Goal: Task Accomplishment & Management: Manage account settings

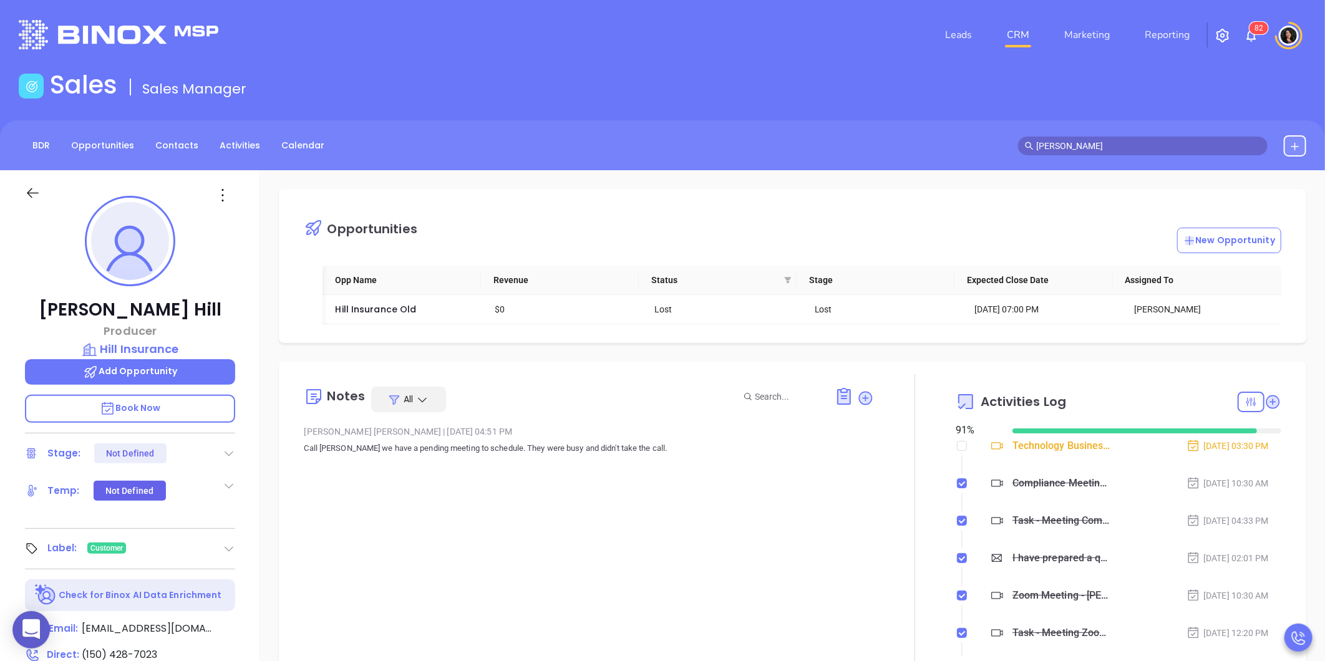
click at [1014, 29] on link "CRM" at bounding box center [1018, 34] width 32 height 25
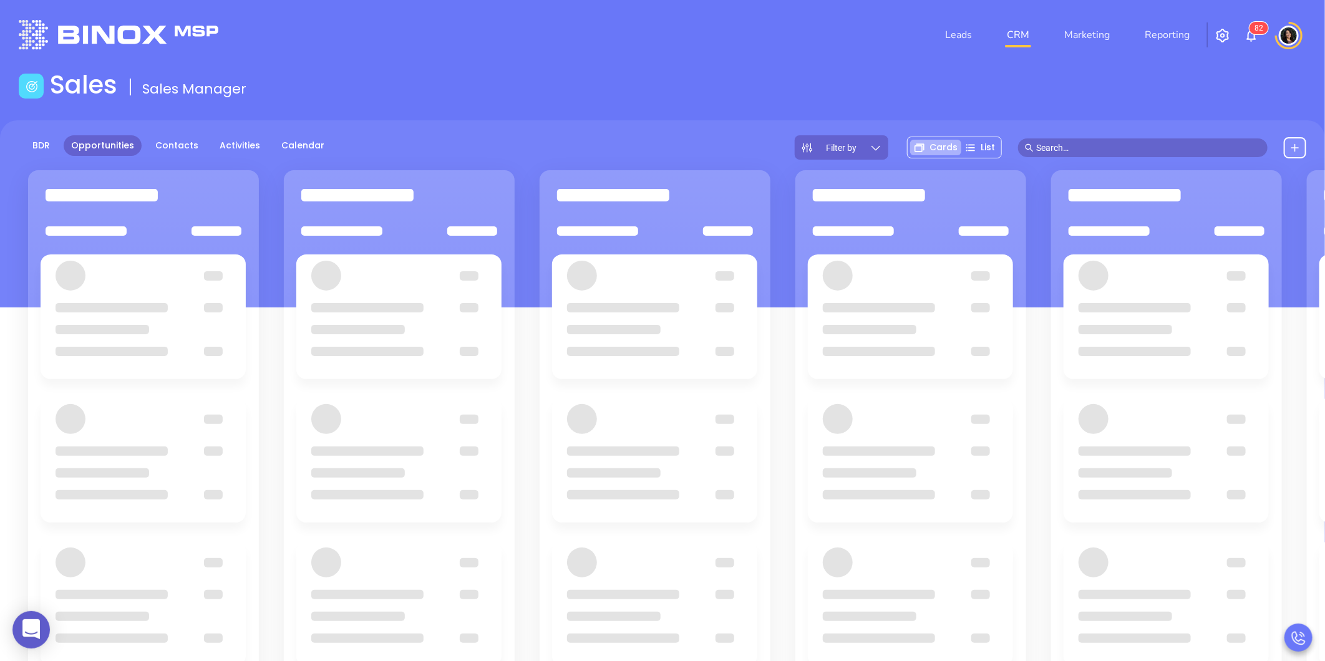
click at [764, 119] on main "Sales Sales Manager BDR Opportunities Contacts Activities Calendar Filter by Ca…" at bounding box center [662, 441] width 1325 height 743
click at [605, 135] on div "BDR Opportunities Contacts Activities Calendar Filter by Cards List" at bounding box center [662, 147] width 1325 height 24
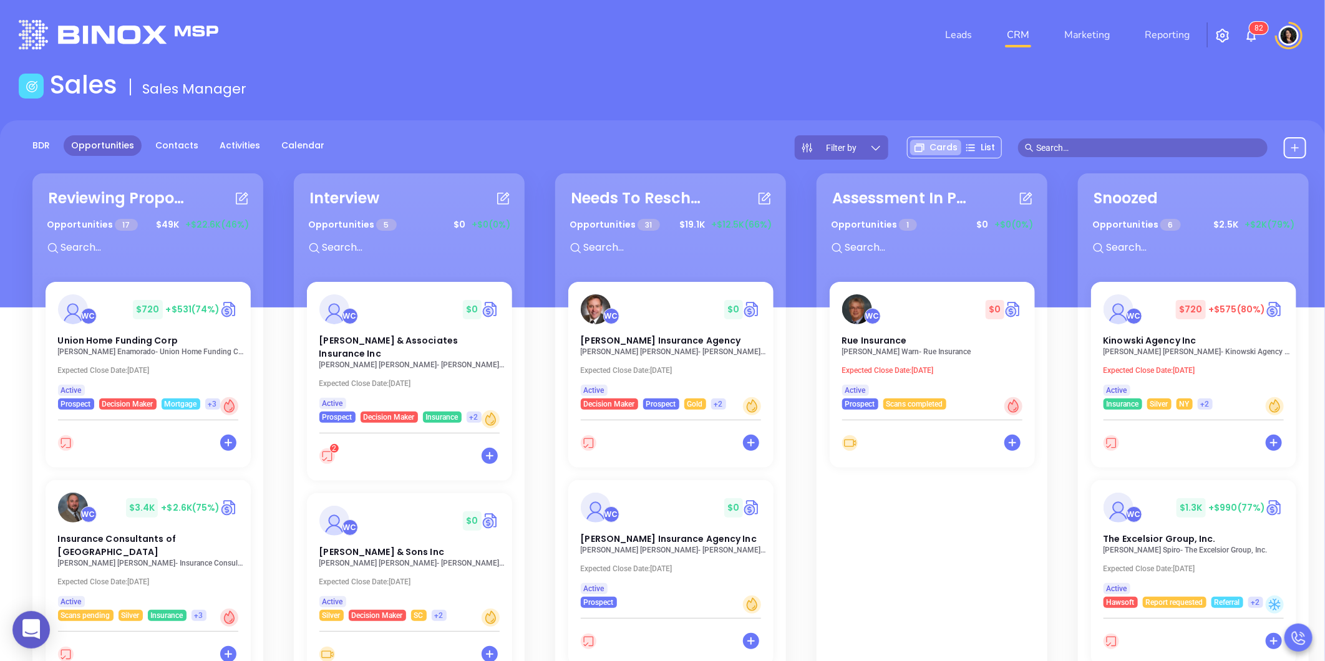
scroll to position [1249, 0]
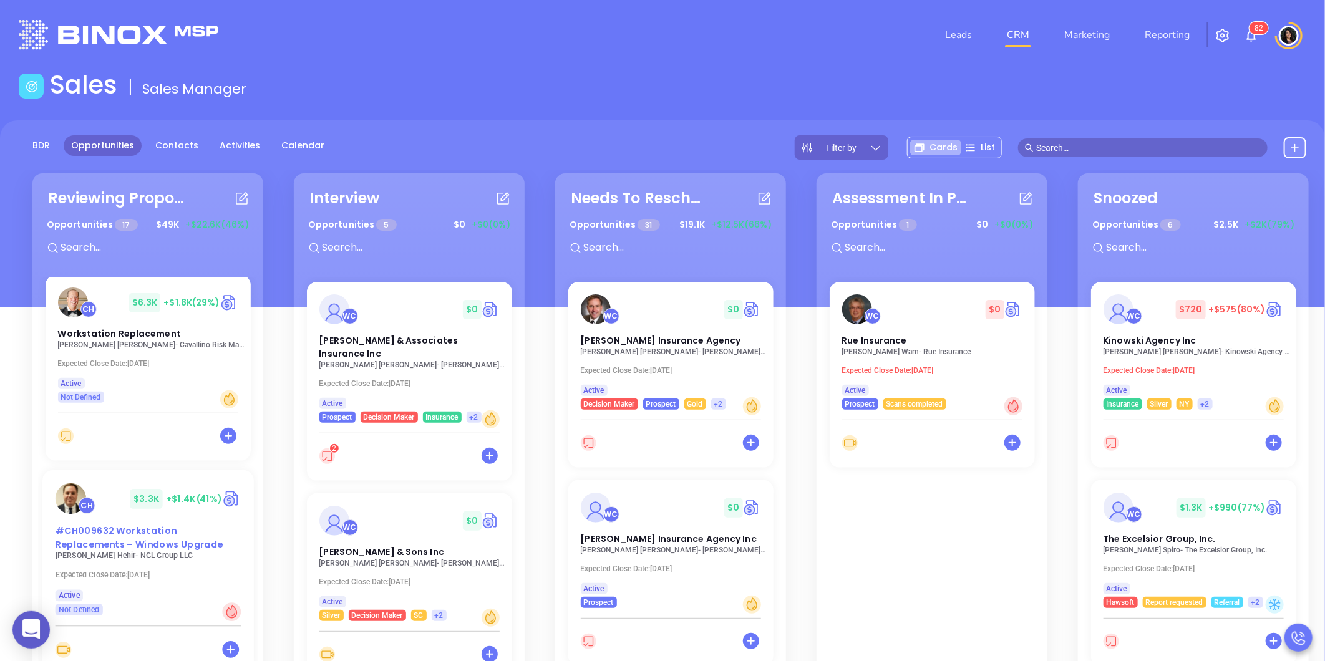
click at [129, 525] on span "#CH009632 Workstation Replacements – Windows Upgrade" at bounding box center [139, 538] width 168 height 26
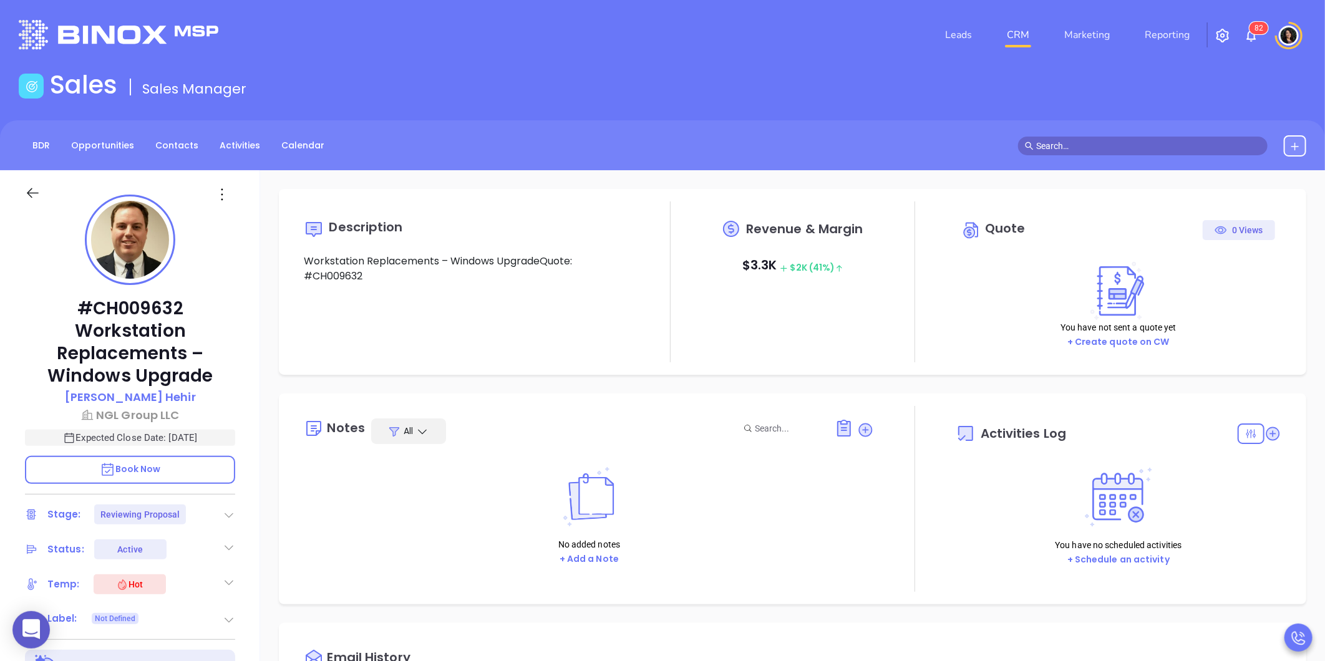
type input "[DATE]"
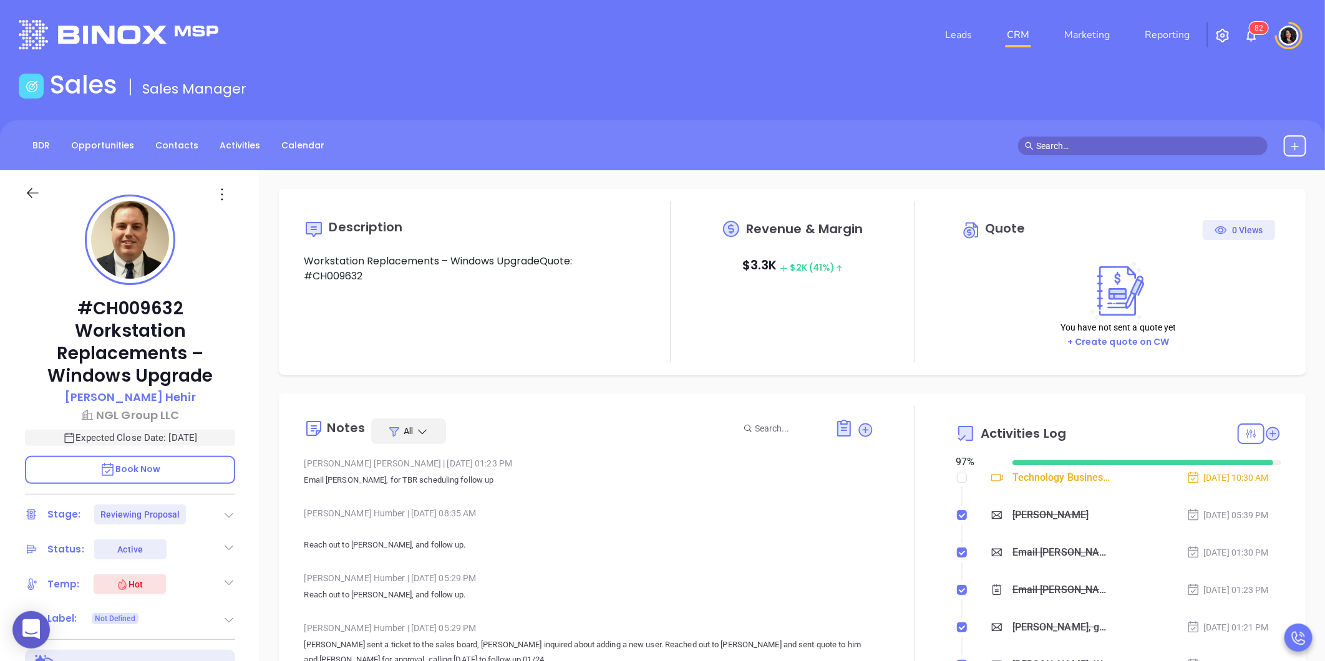
type input "[PERSON_NAME]"
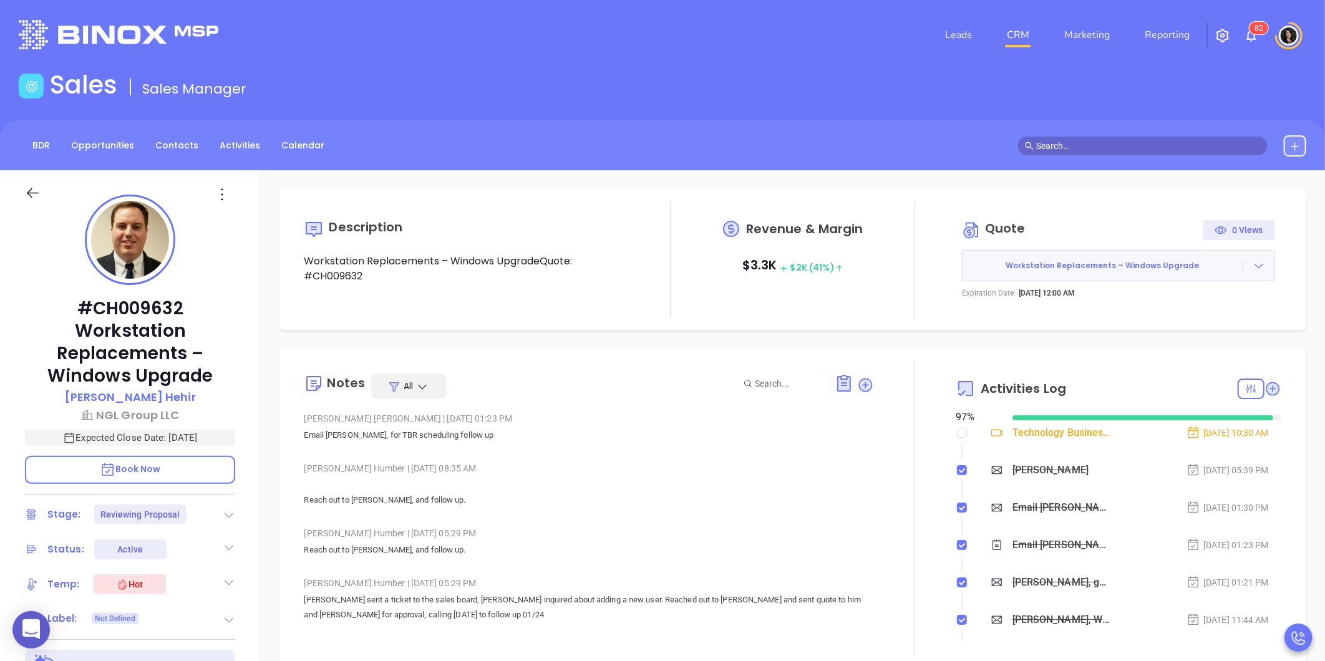
click at [1013, 35] on link "CRM" at bounding box center [1018, 34] width 32 height 25
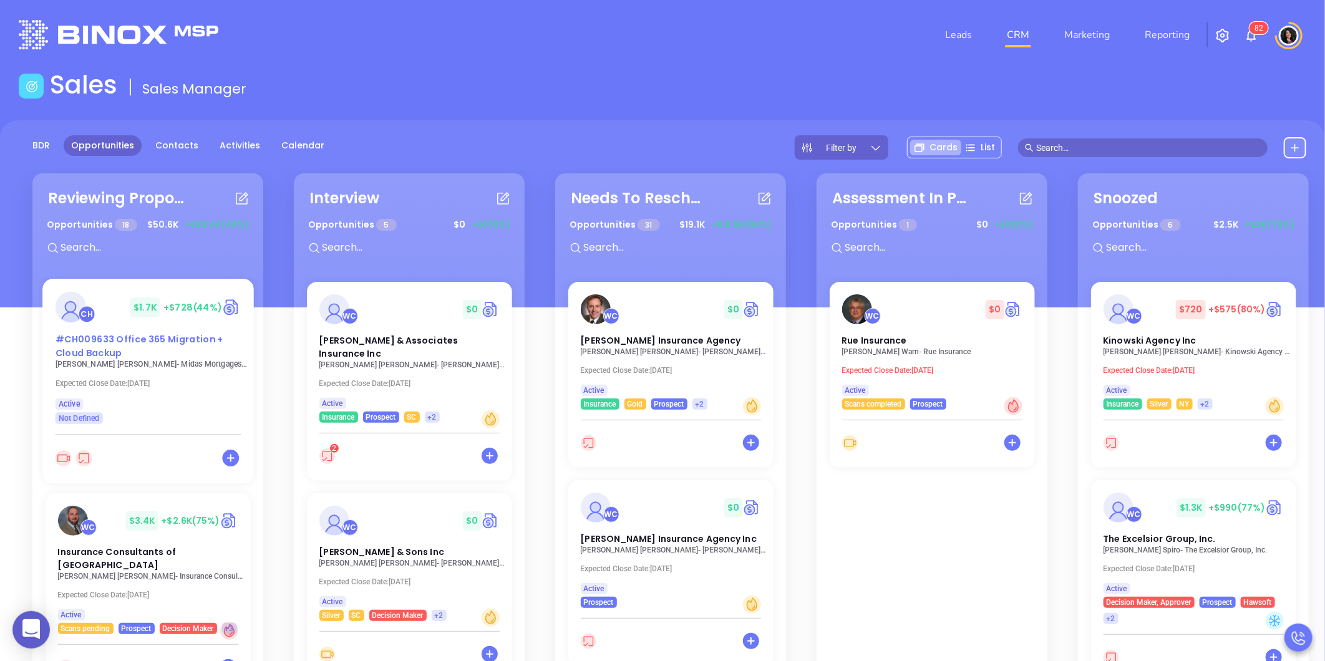
click at [115, 353] on div "#CH009633 Office 365 Migration + Cloud Backup" at bounding box center [147, 346] width 201 height 27
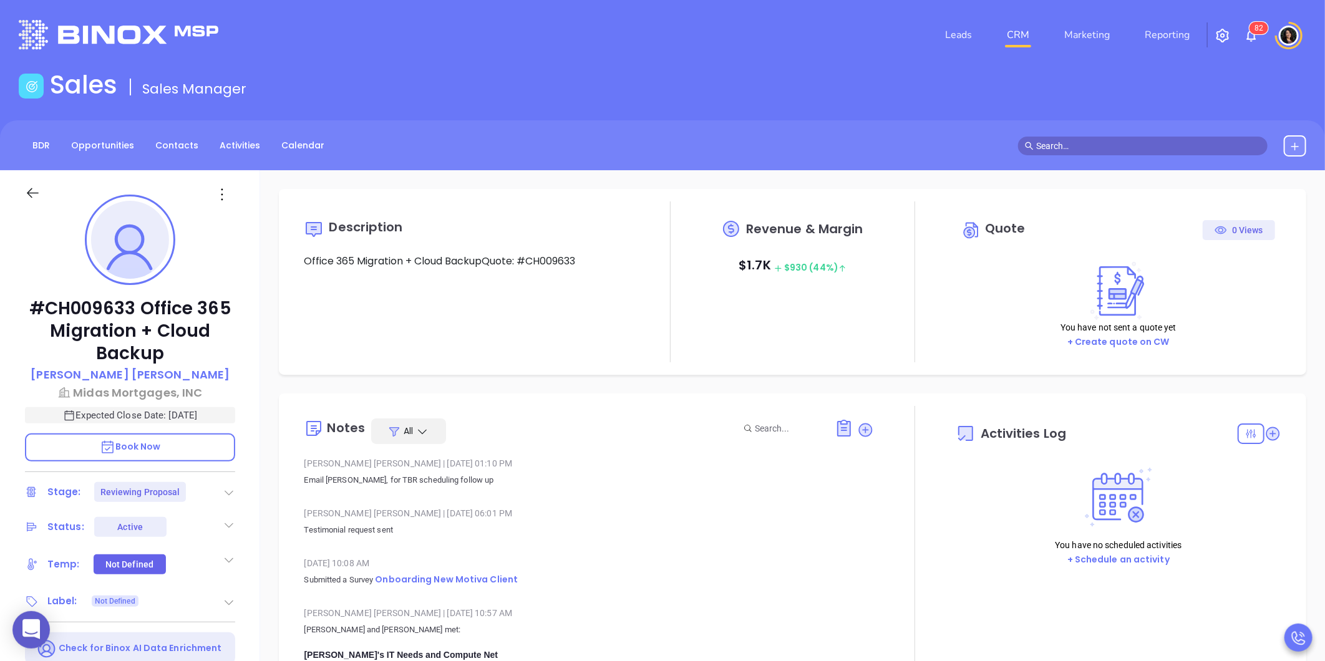
type input "[DATE]"
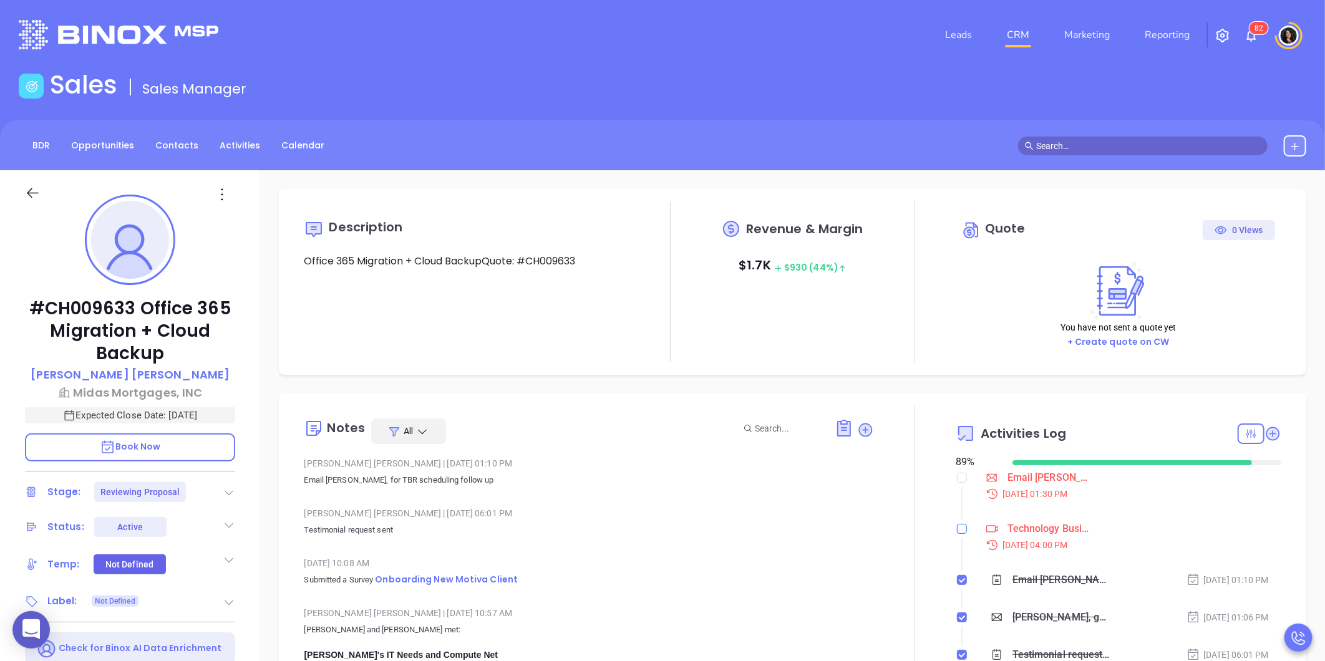
type input "[PERSON_NAME]"
click at [1014, 535] on div "Technology Business Review Zoom with [PERSON_NAME]" at bounding box center [1049, 529] width 84 height 19
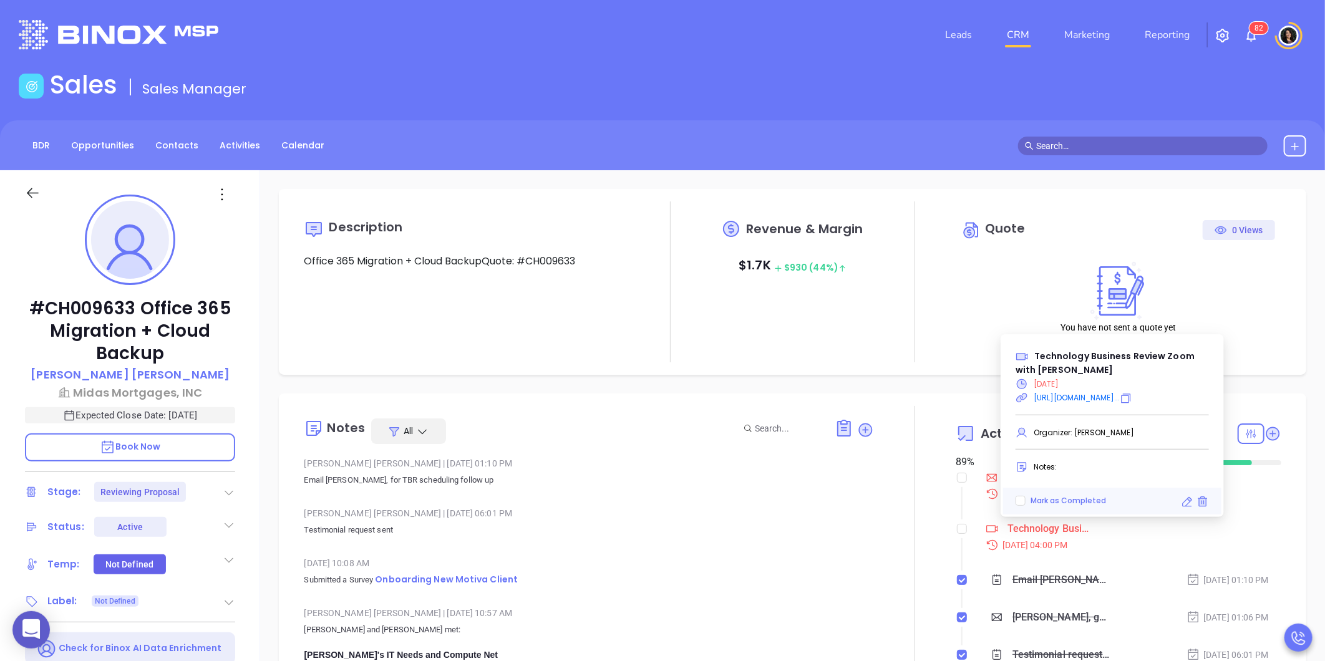
click at [1182, 500] on icon at bounding box center [1187, 502] width 12 height 12
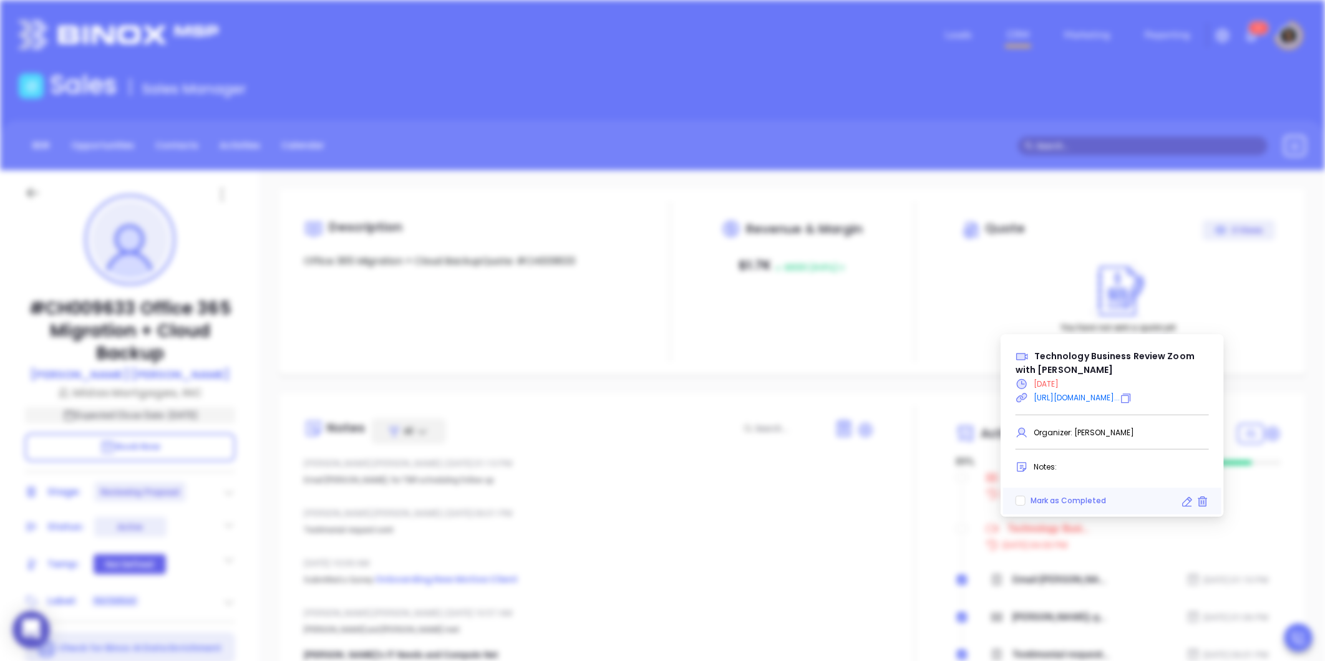
type input "4:00 pm"
type input "4:30 pm"
type input "15 minutes before"
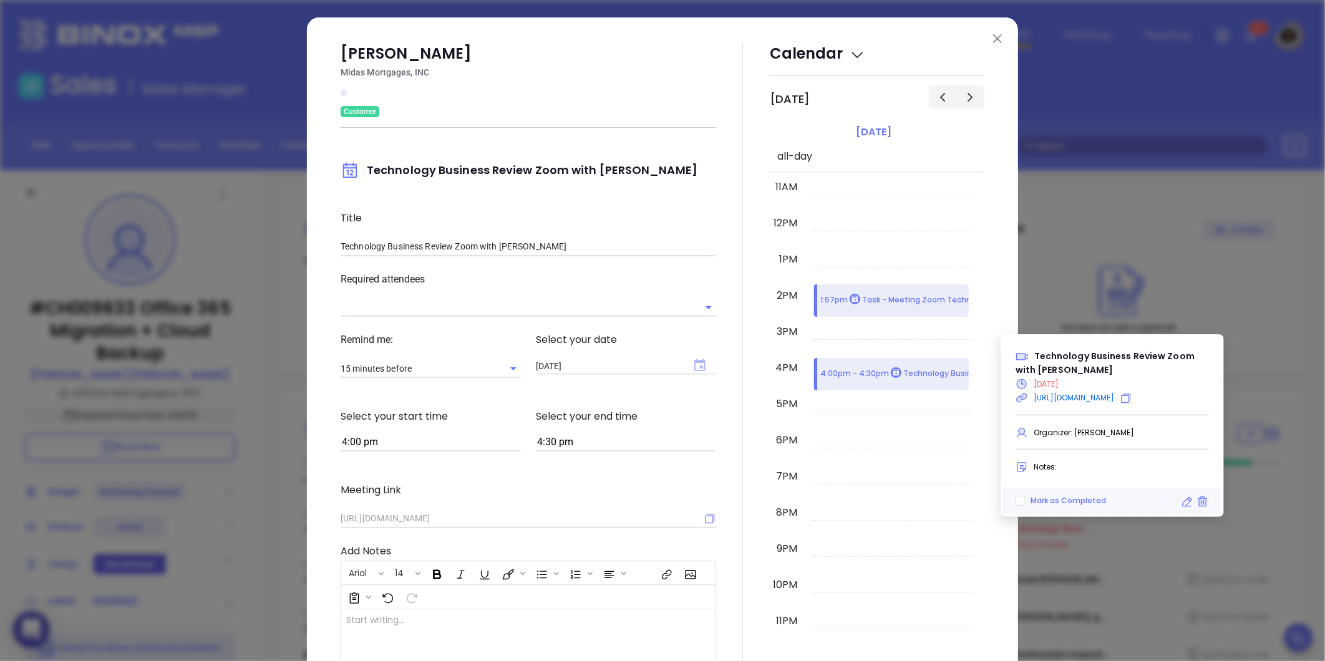
click at [694, 362] on icon "Choose date, selected date is Aug 25, 2025" at bounding box center [699, 365] width 11 height 12
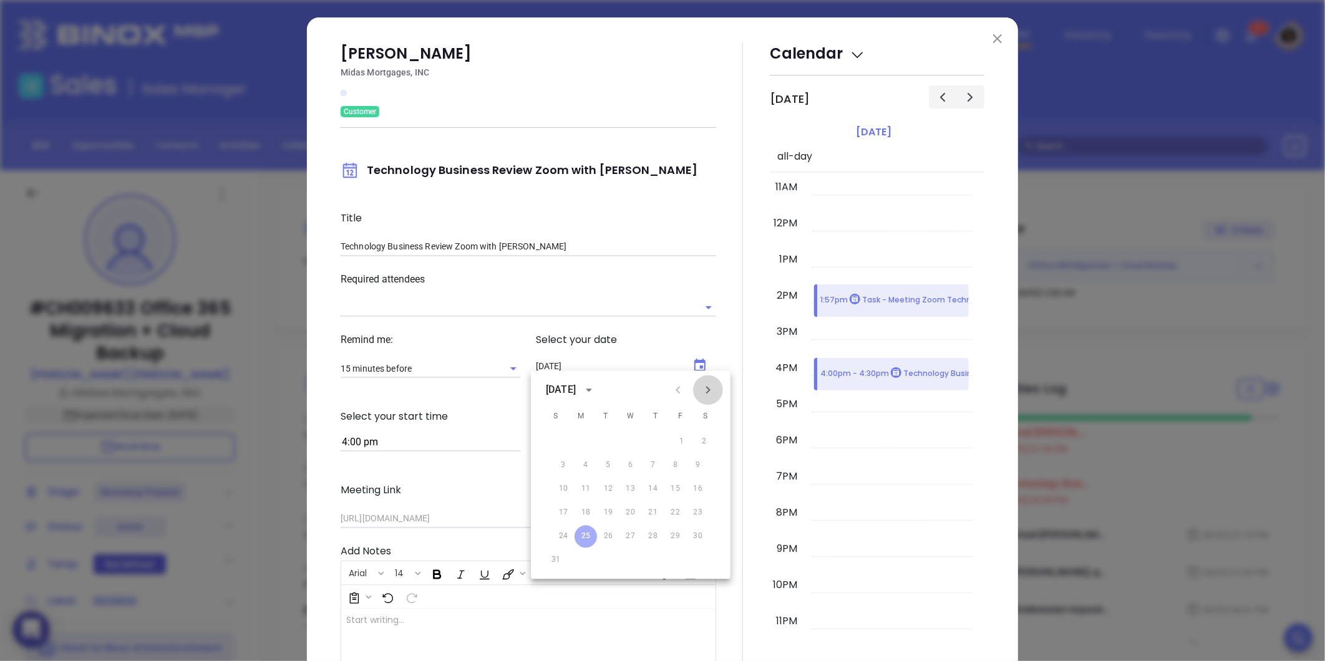
click at [707, 382] on icon "Next month" at bounding box center [707, 389] width 15 height 15
click at [631, 435] on button "3" at bounding box center [632, 441] width 22 height 22
type input "[DATE]"
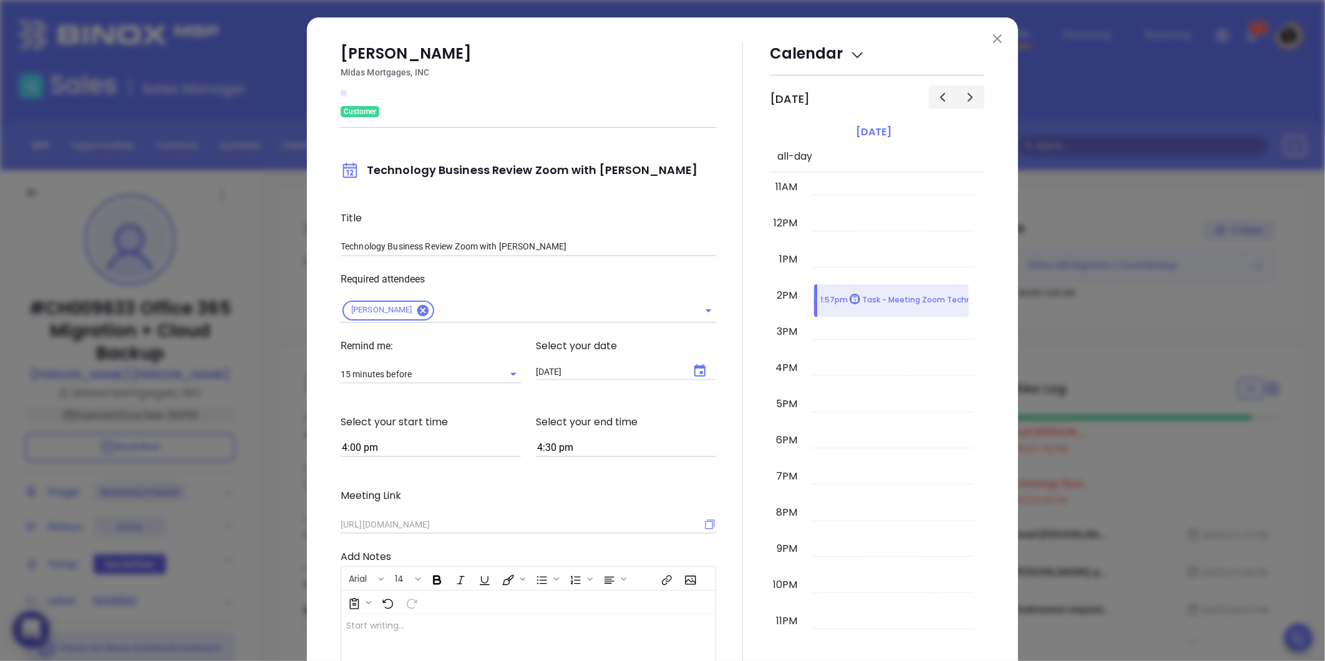
click at [730, 359] on div at bounding box center [743, 419] width 54 height 754
click at [996, 45] on button at bounding box center [997, 38] width 16 height 16
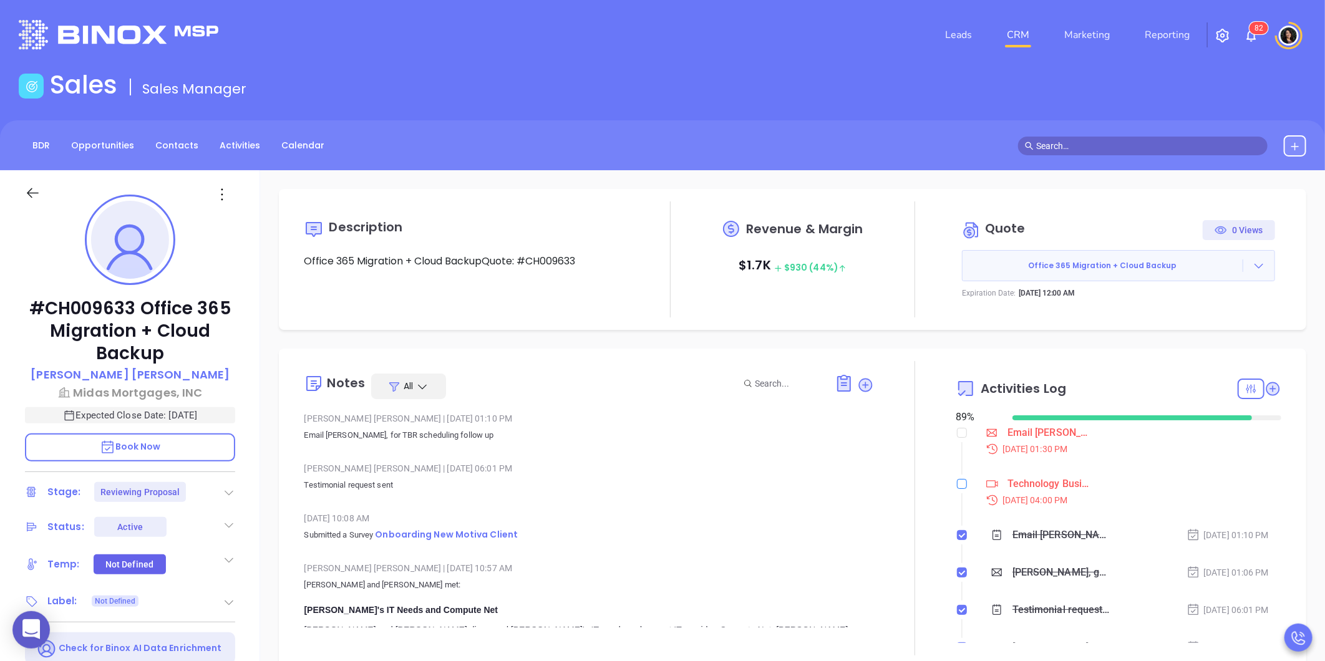
click at [959, 481] on input "checkbox" at bounding box center [962, 484] width 10 height 10
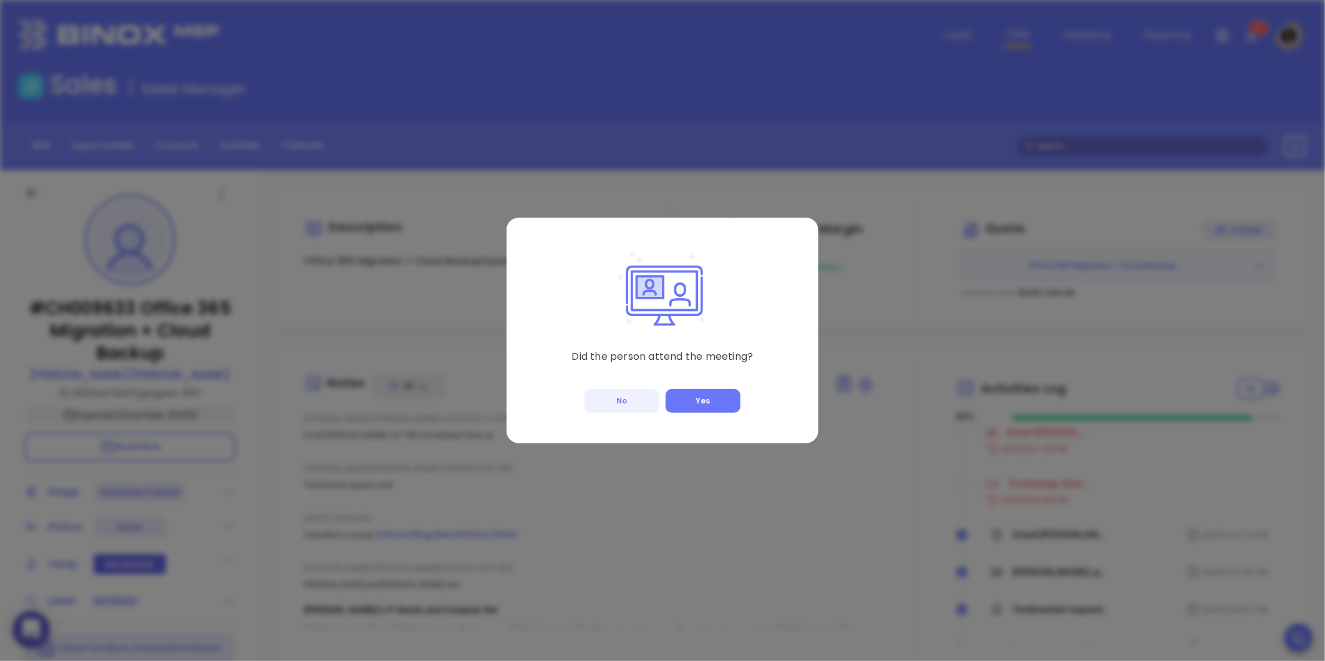
drag, startPoint x: 688, startPoint y: 392, endPoint x: 680, endPoint y: 385, distance: 10.6
click at [680, 385] on div "Did the person attend the meeting? No Yes" at bounding box center [663, 331] width 312 height 226
click at [693, 406] on button "Yes" at bounding box center [703, 401] width 75 height 24
checkbox input "true"
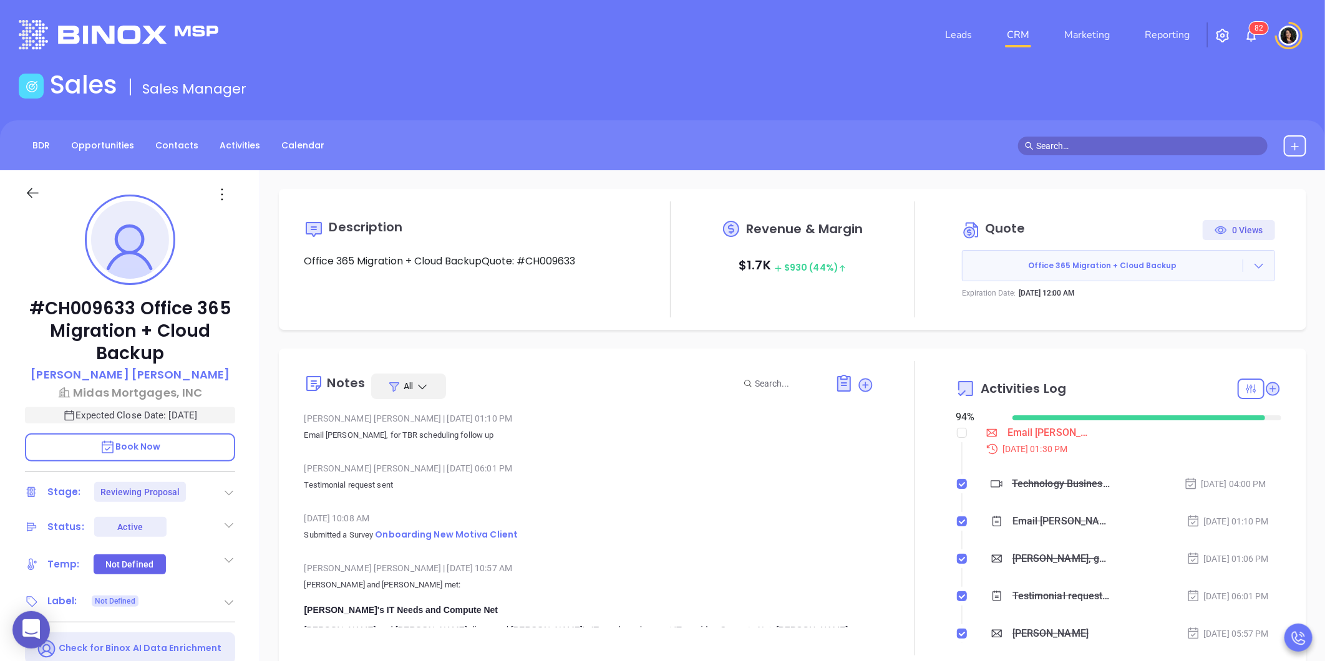
click at [957, 435] on input "checkbox" at bounding box center [962, 433] width 10 height 10
checkbox input "true"
